Goal: Task Accomplishment & Management: Manage account settings

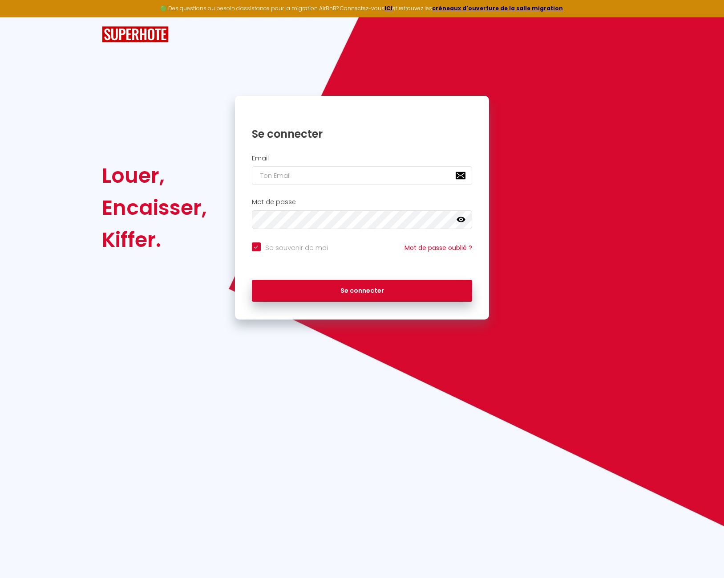
type input "[EMAIL_ADDRESS][DOMAIN_NAME]"
checkbox input "true"
type input "[EMAIL_ADDRESS][DOMAIN_NAME]"
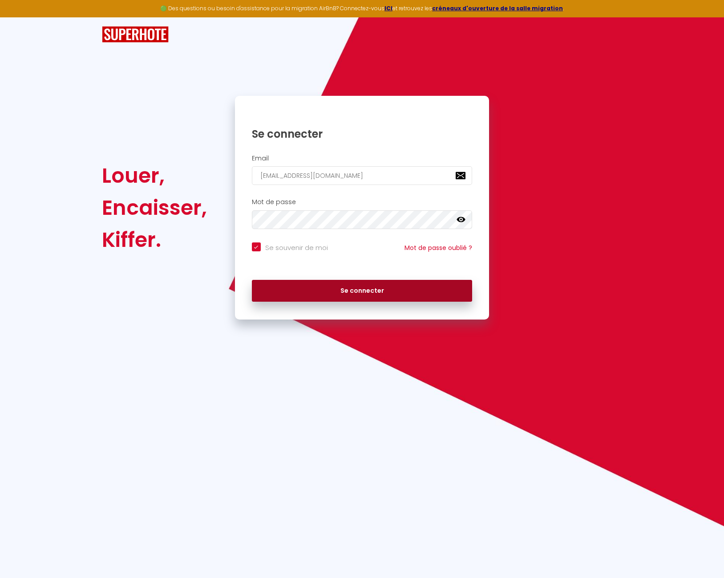
click at [353, 289] on button "Se connecter" at bounding box center [362, 291] width 221 height 22
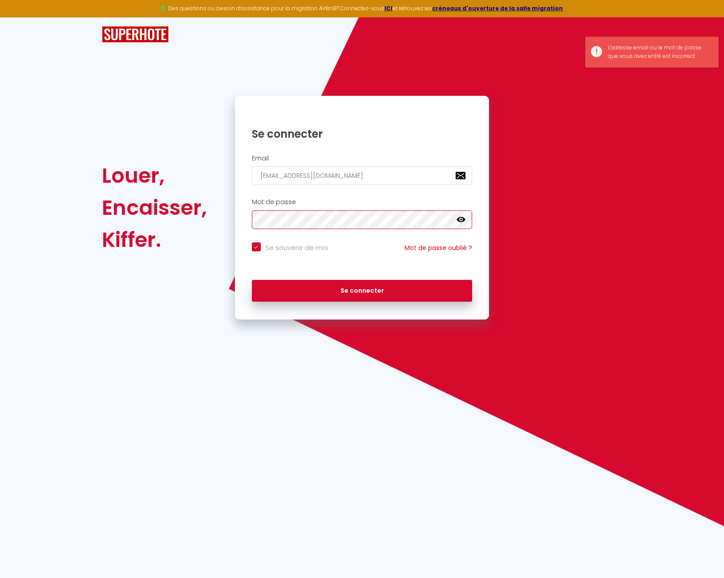
click at [215, 214] on div "Louer, Encaisser, [PERSON_NAME]. Se connecter Email [EMAIL_ADDRESS][DOMAIN_NAME…" at bounding box center [362, 208] width 533 height 224
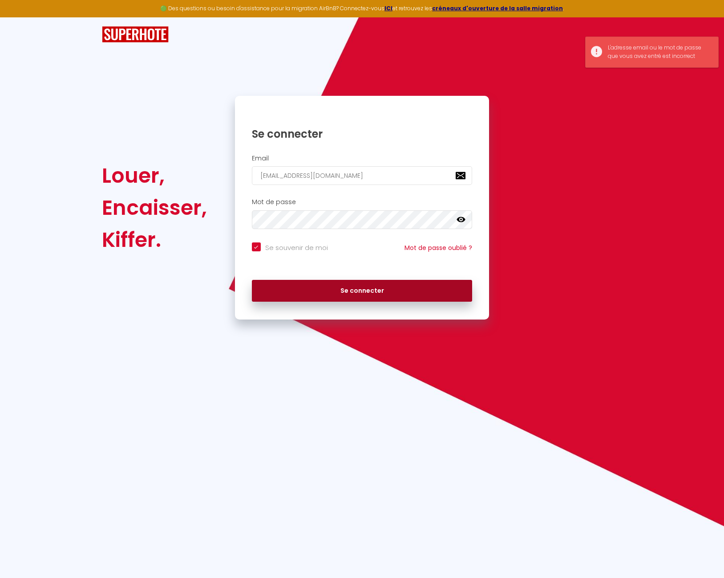
click at [310, 286] on button "Se connecter" at bounding box center [362, 291] width 221 height 22
checkbox input "true"
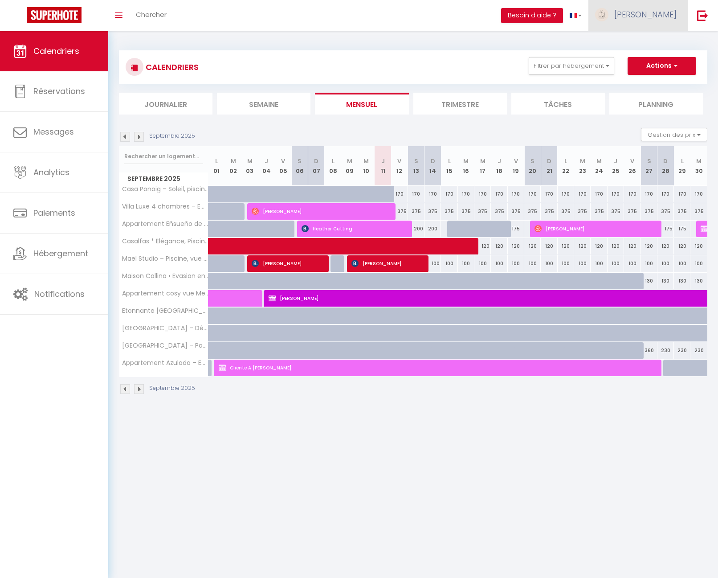
click at [662, 19] on span "[PERSON_NAME]" at bounding box center [645, 14] width 62 height 11
click at [657, 41] on link "Paramètres" at bounding box center [652, 44] width 66 height 15
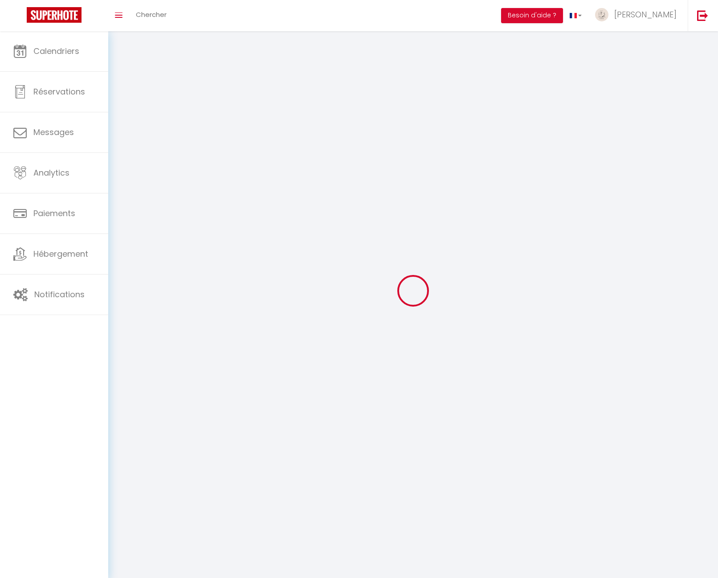
type input "[PERSON_NAME]"
type input "ghalleb"
type input "[PHONE_NUMBER]"
type input "28 PARTIDA EL RIQUET"
type input "03590"
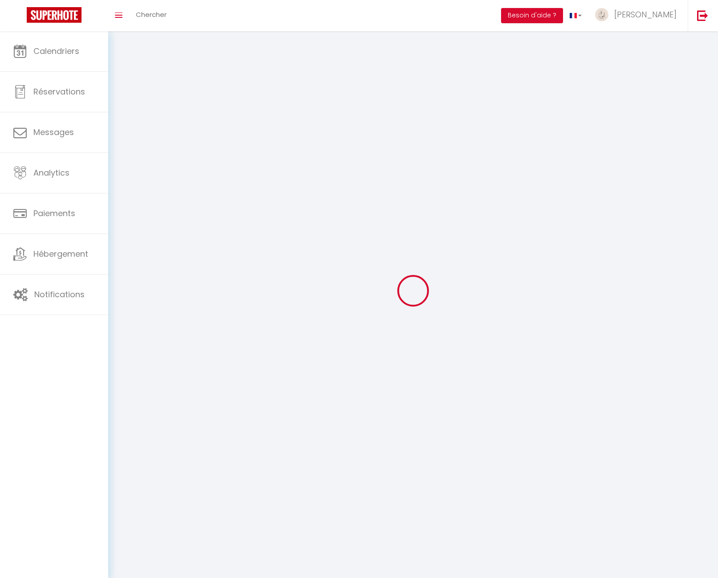
type input "ALTEA"
type input "Hlo27x5ONlwjPYE3ceaUtKYIc"
type input "qyA4Gu55CtoB5FXFY6C3mroJc"
select select "201"
select select "28"
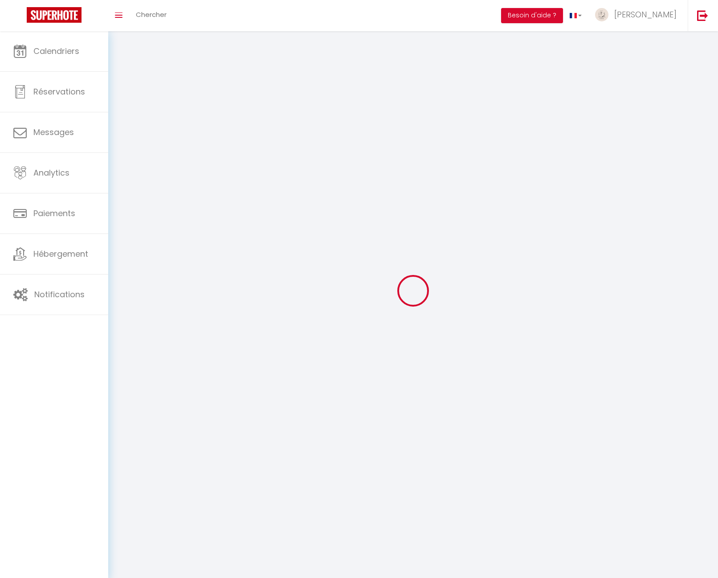
select select "fr"
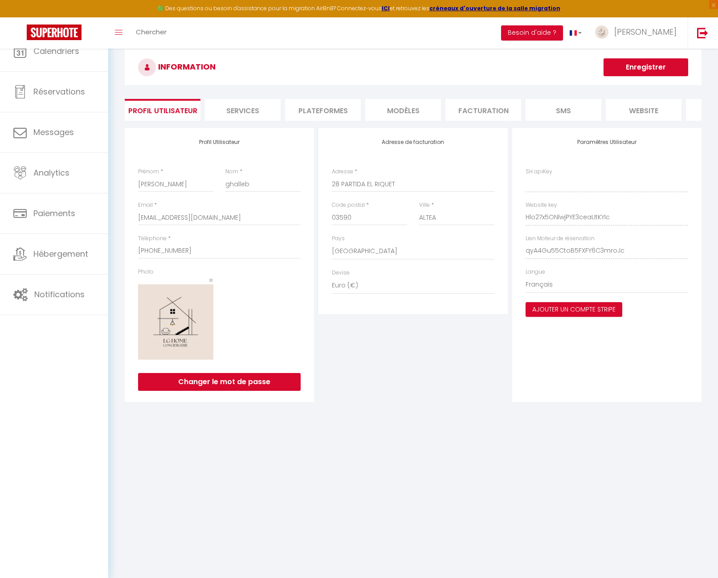
type input "Hlo27x5ONlwjPYE3ceaUtKYIc"
type input "qyA4Gu55CtoB5FXFY6C3mroJc"
type input "[URL][DOMAIN_NAME]"
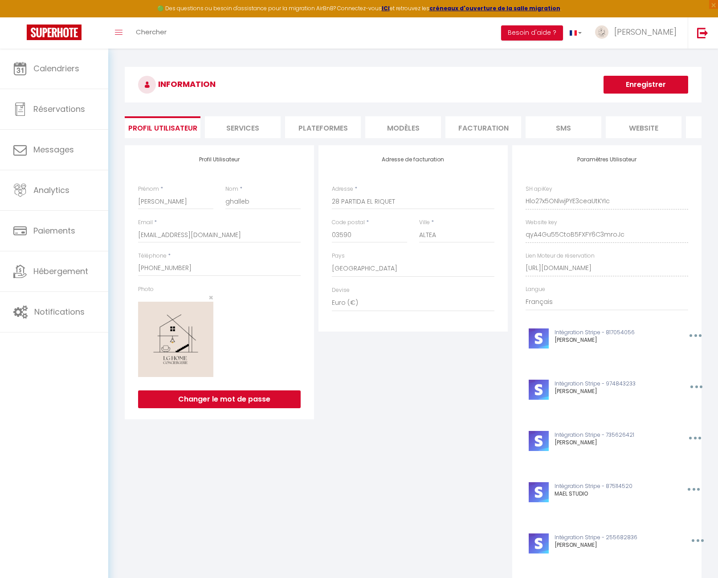
click at [311, 128] on li "Plateformes" at bounding box center [323, 127] width 76 height 22
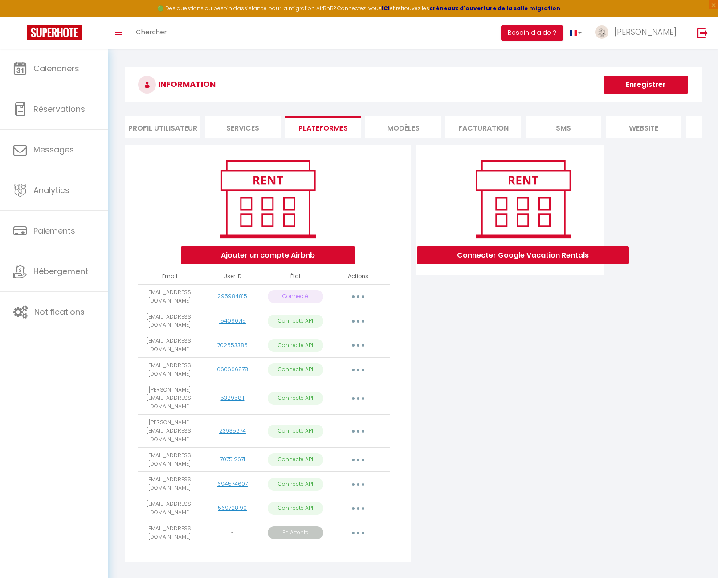
click at [365, 304] on button "button" at bounding box center [358, 296] width 25 height 14
click at [334, 353] on link "Reconnecter le compte" at bounding box center [318, 348] width 98 height 15
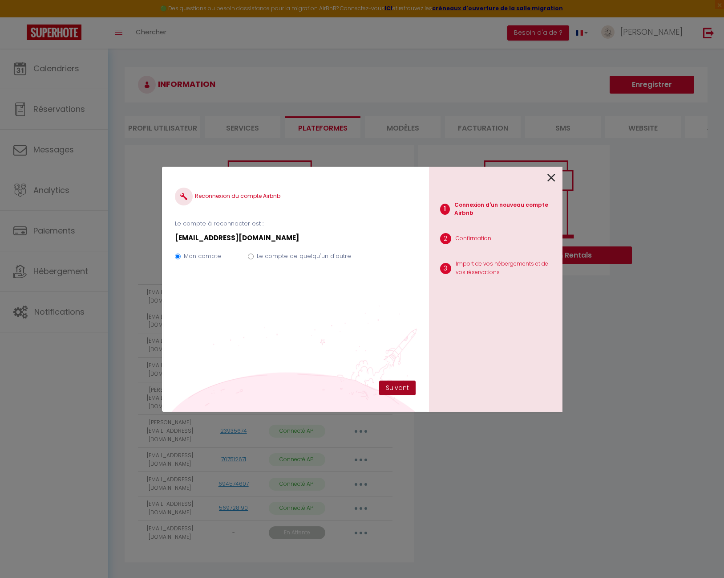
click at [406, 383] on button "Suivant" at bounding box center [397, 387] width 37 height 15
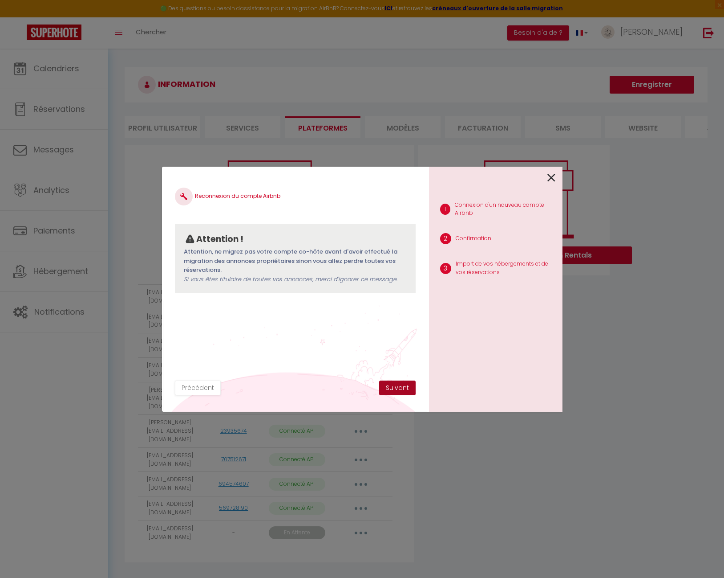
click at [406, 384] on button "Suivant" at bounding box center [397, 387] width 37 height 15
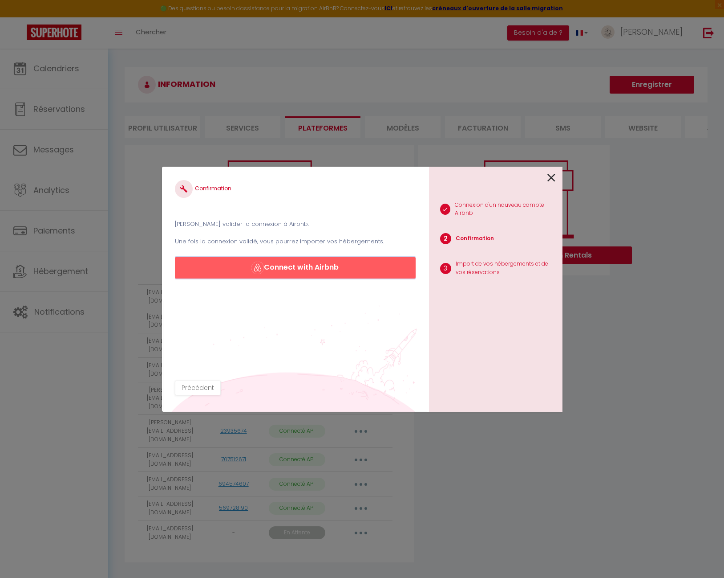
click at [360, 273] on button "Connect with Airbnb" at bounding box center [295, 267] width 240 height 21
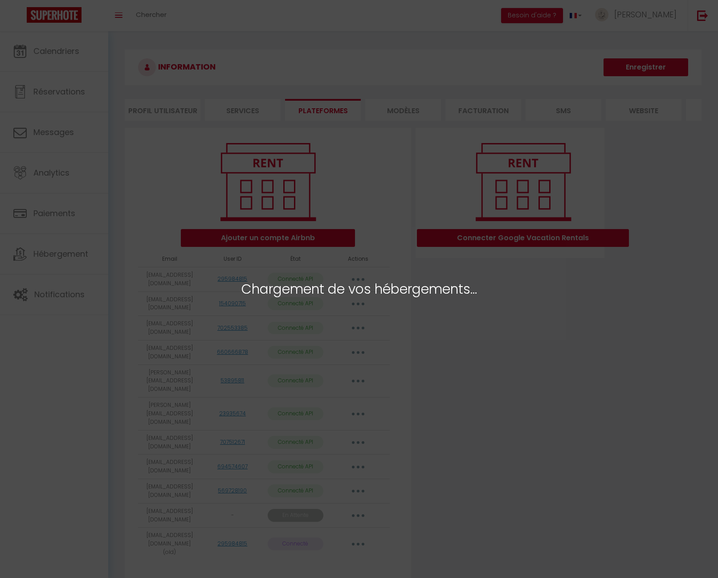
select select "66061"
select select "70829"
select select "71787"
select select "65286"
select select "65285"
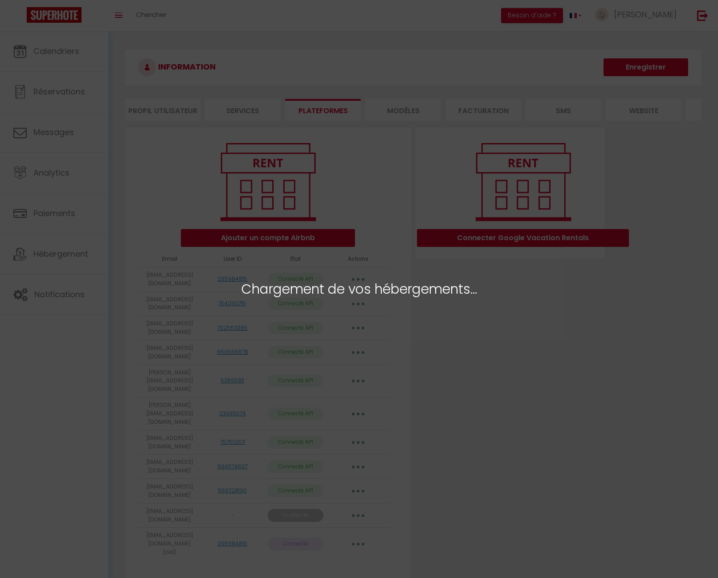
select select "73582"
select select "67866"
select select "65287"
select select "68174"
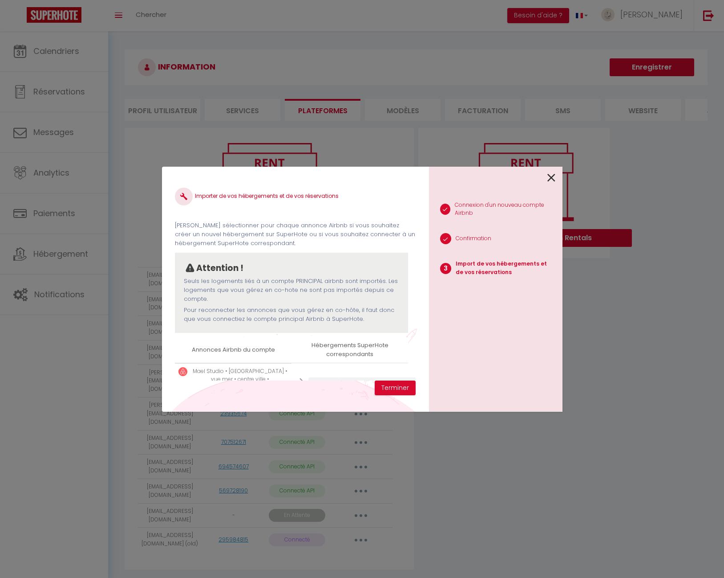
drag, startPoint x: 382, startPoint y: 184, endPoint x: 388, endPoint y: 204, distance: 21.1
click at [382, 184] on div "Importer de vos hébergements et de vos réservations [PERSON_NAME] sélectionner …" at bounding box center [295, 280] width 240 height 200
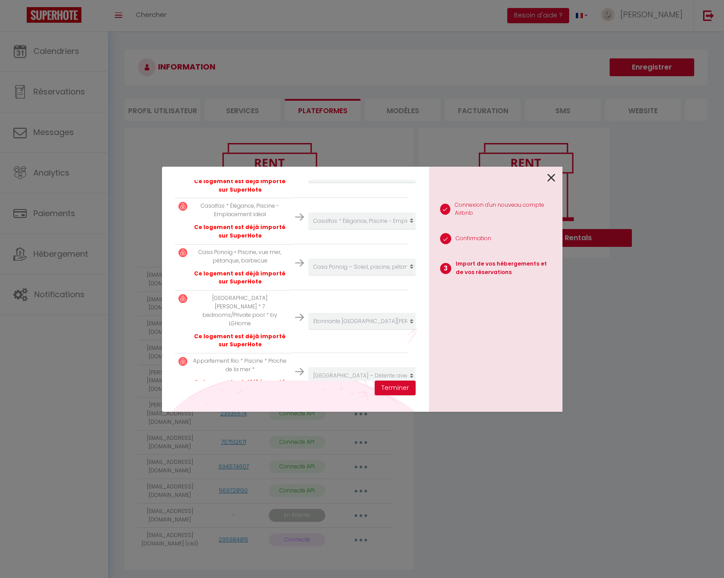
scroll to position [410, 0]
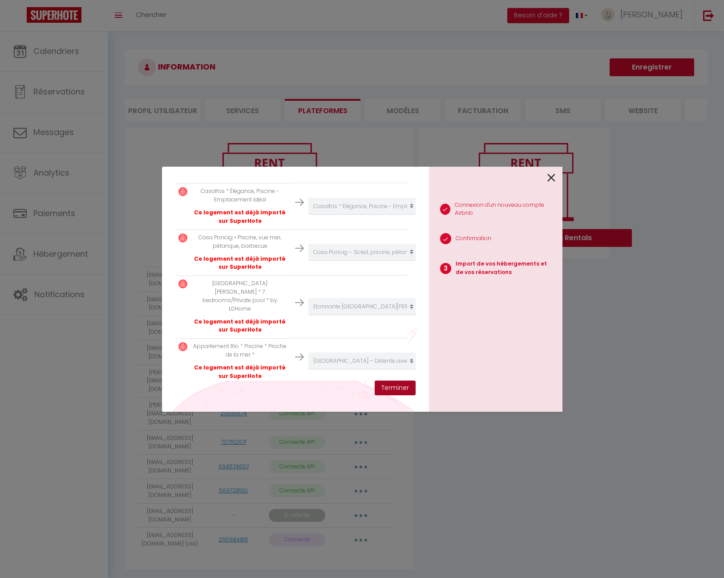
click at [396, 386] on button "Terminer" at bounding box center [395, 387] width 41 height 15
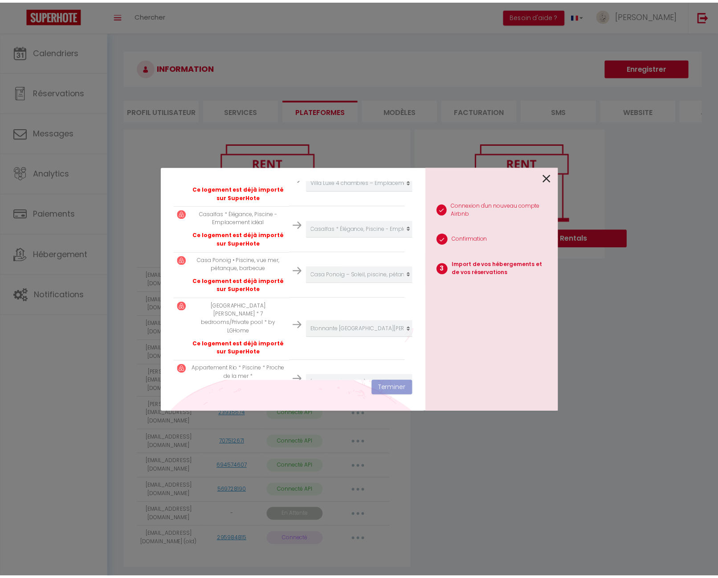
scroll to position [432, 0]
